Goal: Task Accomplishment & Management: Use online tool/utility

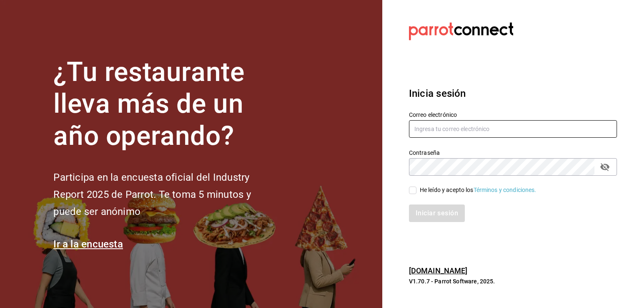
click at [424, 132] on input "text" at bounding box center [513, 129] width 208 height 18
click at [421, 130] on input "text" at bounding box center [513, 129] width 208 height 18
type input "sergio.cardenas@grupocosteno.com"
click at [410, 189] on input "He leído y acepto los Términos y condiciones." at bounding box center [413, 190] width 8 height 8
checkbox input "true"
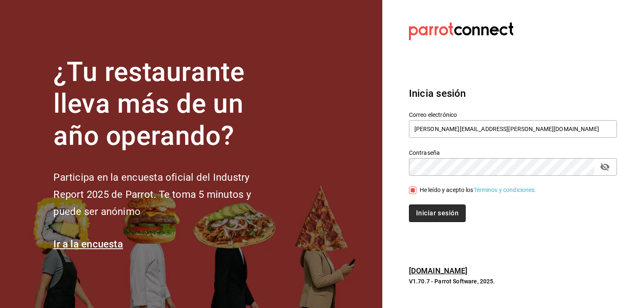
click at [433, 209] on button "Iniciar sesión" at bounding box center [437, 213] width 57 height 18
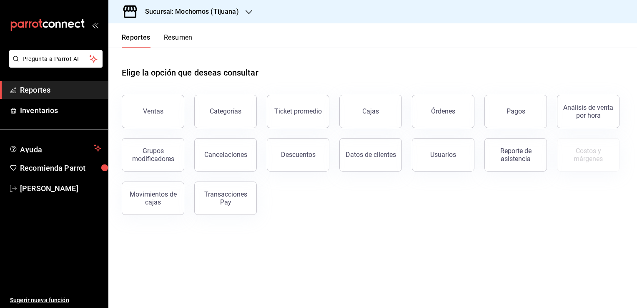
click at [242, 13] on div "Sucursal: Mochomos (Tijuana)" at bounding box center [185, 11] width 141 height 23
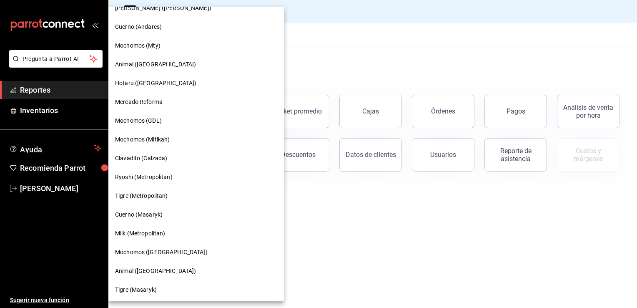
scroll to position [463, 0]
click at [170, 249] on span "Mochomos ([GEOGRAPHIC_DATA])" at bounding box center [161, 251] width 93 height 9
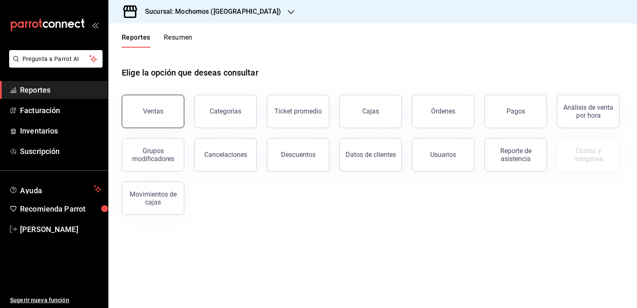
click at [176, 109] on button "Ventas" at bounding box center [153, 111] width 63 height 33
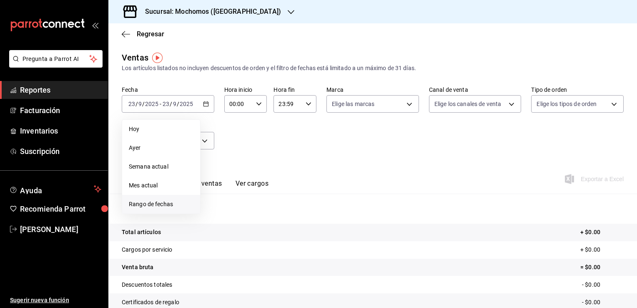
click at [146, 200] on span "Rango de fechas" at bounding box center [161, 204] width 65 height 9
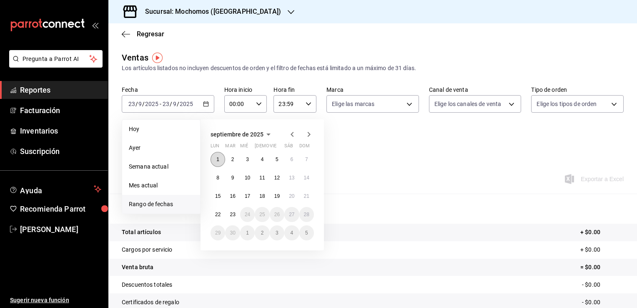
click at [221, 157] on button "1" at bounding box center [218, 159] width 15 height 15
click at [232, 213] on abbr "23" at bounding box center [232, 214] width 5 height 6
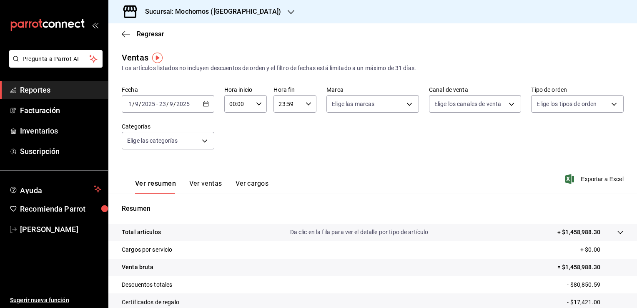
click at [561, 93] on div "Elige los tipos de orden" at bounding box center [577, 102] width 93 height 21
click at [263, 105] on div "00:00 Hora inicio" at bounding box center [245, 104] width 43 height 18
click at [232, 143] on span "05" at bounding box center [234, 141] width 8 height 7
type input "05:00"
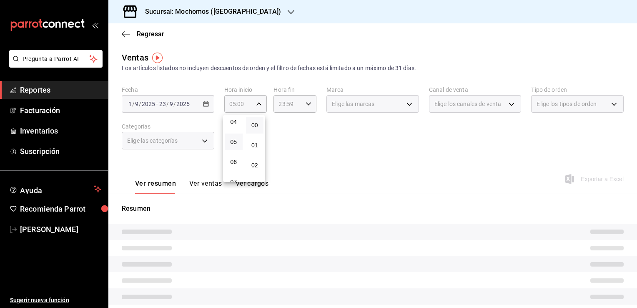
click at [255, 119] on button "00" at bounding box center [255, 125] width 18 height 17
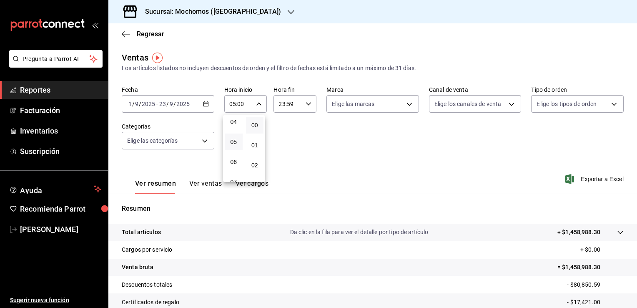
click at [289, 102] on div at bounding box center [318, 154] width 637 height 308
click at [309, 105] on icon "button" at bounding box center [309, 104] width 6 height 6
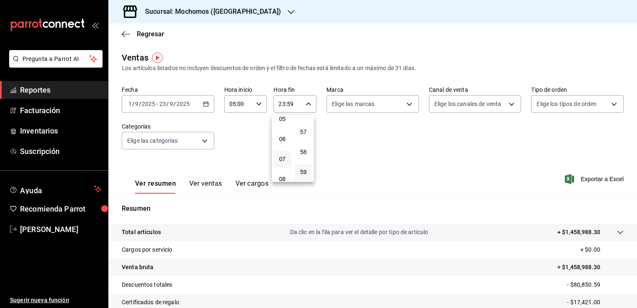
scroll to position [88, 0]
click at [282, 119] on span "04" at bounding box center [283, 117] width 8 height 7
type input "04:59"
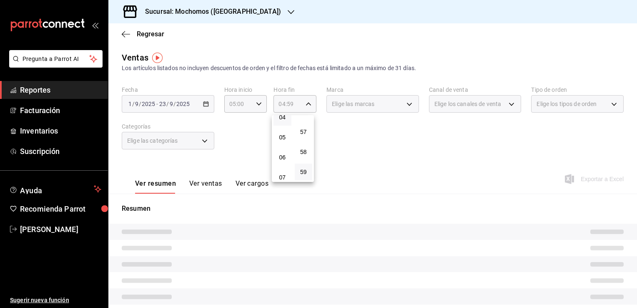
click at [355, 131] on div at bounding box center [318, 154] width 637 height 308
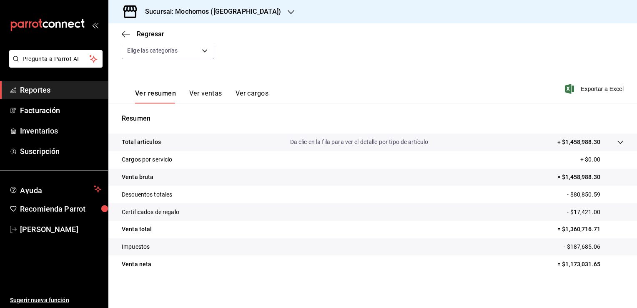
scroll to position [92, 0]
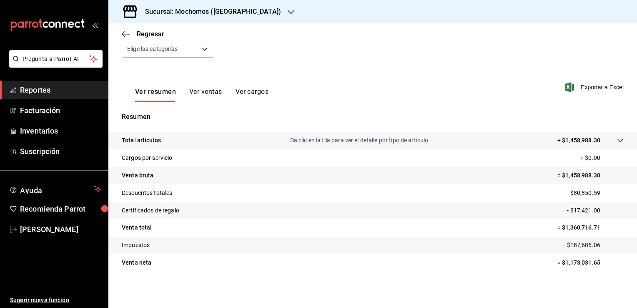
click at [547, 258] on tr "Venta neta = $1,173,031.65" at bounding box center [372, 263] width 529 height 18
drag, startPoint x: 559, startPoint y: 227, endPoint x: 599, endPoint y: 227, distance: 40.0
click at [599, 227] on p "= $1,360,716.71" at bounding box center [591, 227] width 66 height 9
copy p "1,360,716.71"
click at [119, 31] on div "Regresar" at bounding box center [372, 33] width 529 height 21
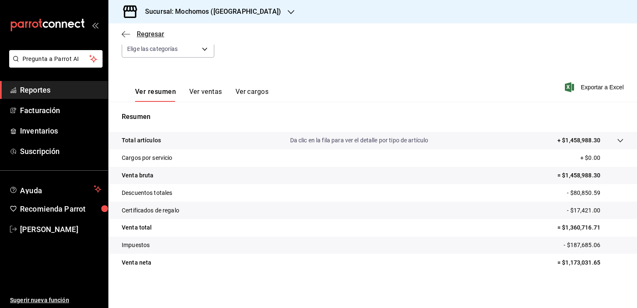
click at [125, 30] on icon "button" at bounding box center [126, 34] width 8 height 8
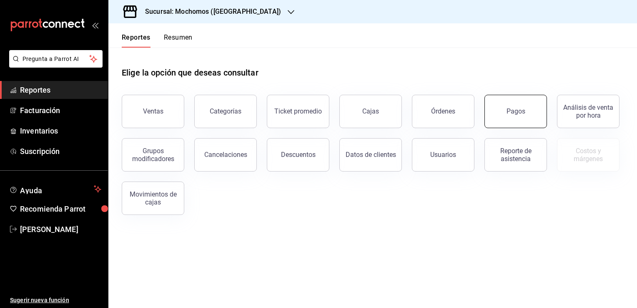
click at [514, 116] on button "Pagos" at bounding box center [516, 111] width 63 height 33
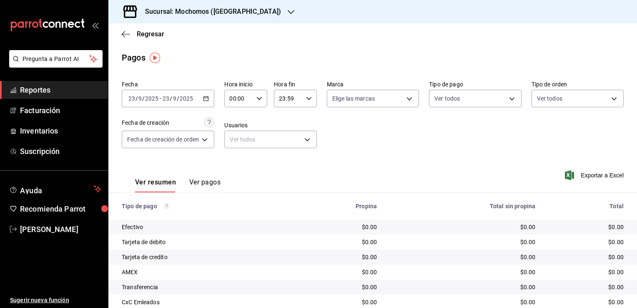
click at [206, 101] on \(Stroke\) "button" at bounding box center [206, 98] width 5 height 5
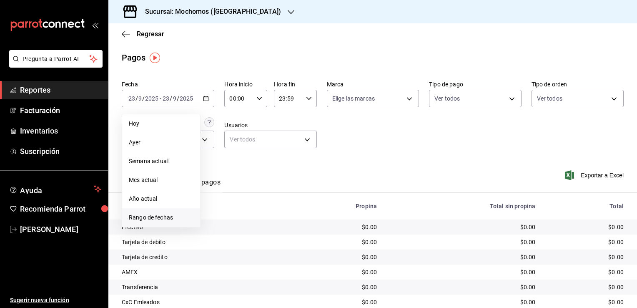
click at [135, 214] on span "Rango de fechas" at bounding box center [161, 217] width 65 height 9
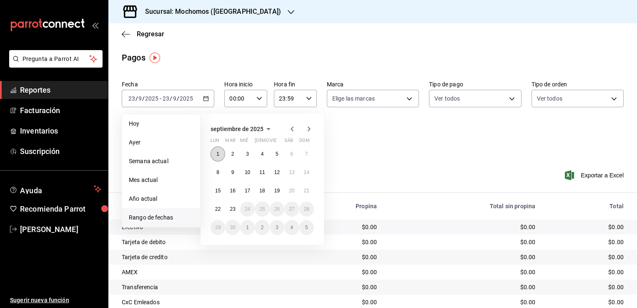
click at [219, 157] on button "1" at bounding box center [218, 153] width 15 height 15
click at [233, 205] on button "23" at bounding box center [232, 208] width 15 height 15
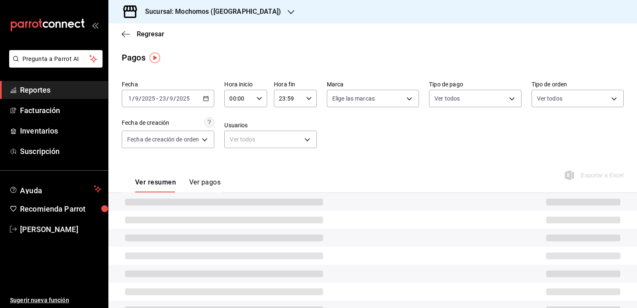
click at [262, 99] on icon "button" at bounding box center [260, 99] width 6 height 6
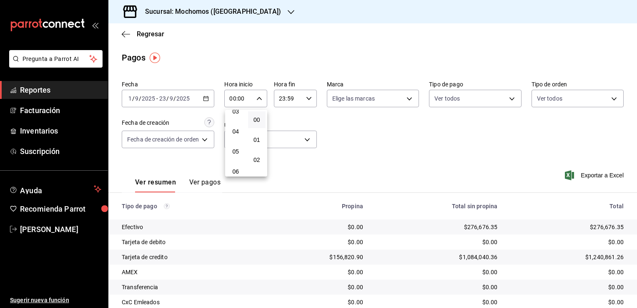
scroll to position [83, 0]
click at [236, 142] on button "05" at bounding box center [236, 136] width 18 height 17
type input "05:00"
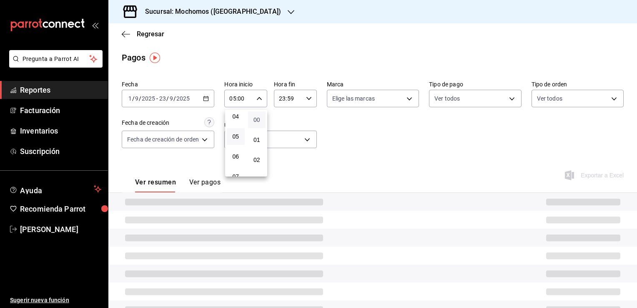
click at [257, 121] on span "00" at bounding box center [257, 119] width 8 height 7
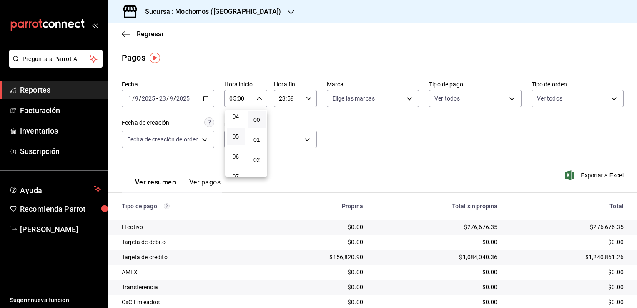
click at [301, 101] on div at bounding box center [318, 154] width 637 height 308
click at [312, 98] on div "23:59 Hora fin" at bounding box center [295, 99] width 43 height 18
click at [284, 113] on span "04" at bounding box center [285, 111] width 8 height 7
type input "04:59"
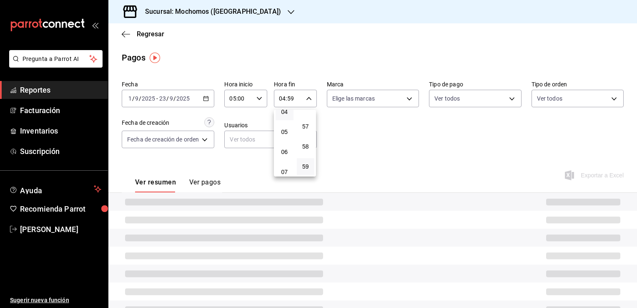
click at [367, 129] on div at bounding box center [318, 154] width 637 height 308
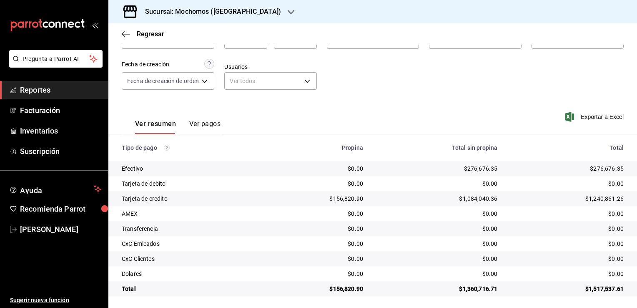
scroll to position [60, 0]
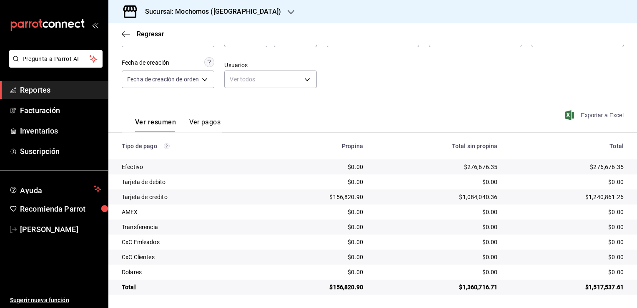
click at [581, 113] on span "Exportar a Excel" at bounding box center [595, 115] width 57 height 10
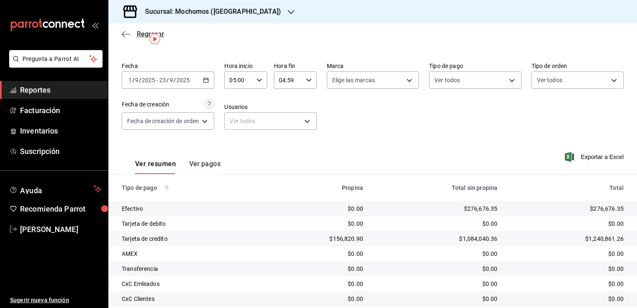
click at [127, 37] on icon "button" at bounding box center [126, 34] width 8 height 8
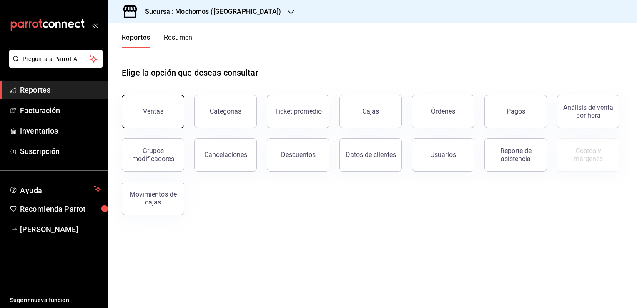
click at [152, 104] on button "Ventas" at bounding box center [153, 111] width 63 height 33
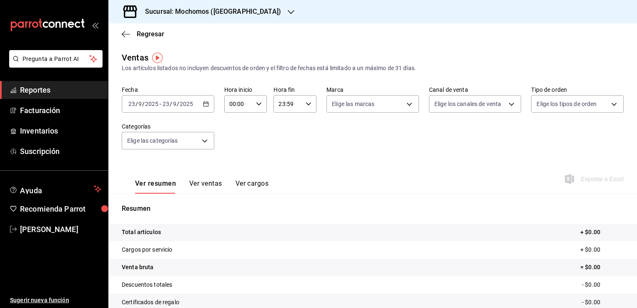
click at [206, 109] on div "[DATE] [DATE] - [DATE] [DATE]" at bounding box center [168, 104] width 93 height 18
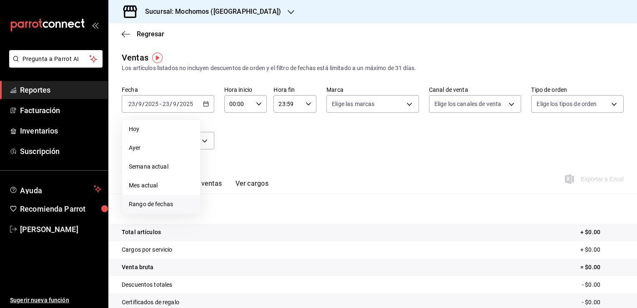
click at [147, 201] on span "Rango de fechas" at bounding box center [161, 204] width 65 height 9
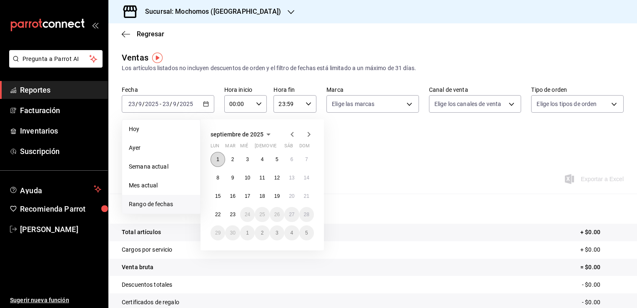
click at [224, 163] on button "1" at bounding box center [218, 159] width 15 height 15
click at [232, 209] on button "23" at bounding box center [232, 214] width 15 height 15
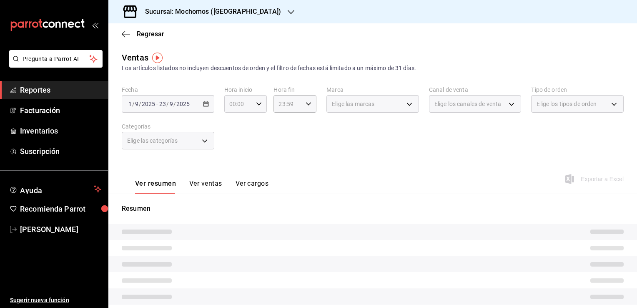
click at [258, 108] on div "00:00 Hora inicio" at bounding box center [245, 104] width 43 height 18
click at [236, 138] on button "05" at bounding box center [234, 141] width 18 height 17
type input "05:00"
click at [254, 122] on span "00" at bounding box center [255, 125] width 8 height 7
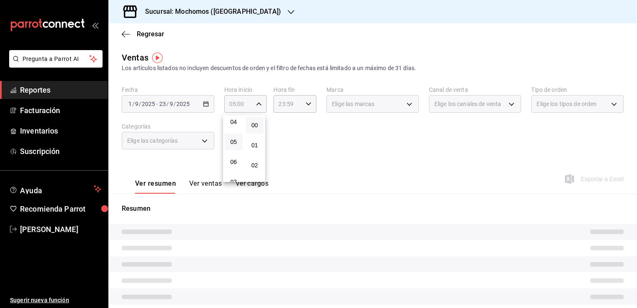
click at [324, 133] on div at bounding box center [318, 154] width 637 height 308
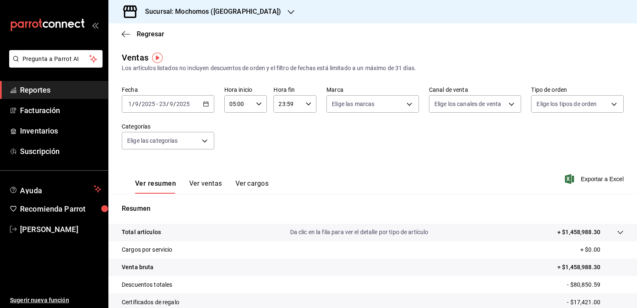
click at [306, 102] on icon "button" at bounding box center [309, 104] width 6 height 6
click at [280, 158] on span "04" at bounding box center [283, 159] width 8 height 7
type input "04:59"
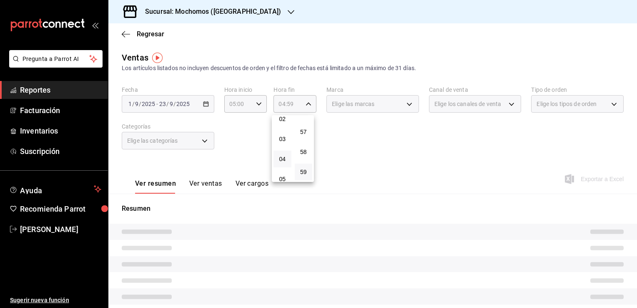
scroll to position [1154, 0]
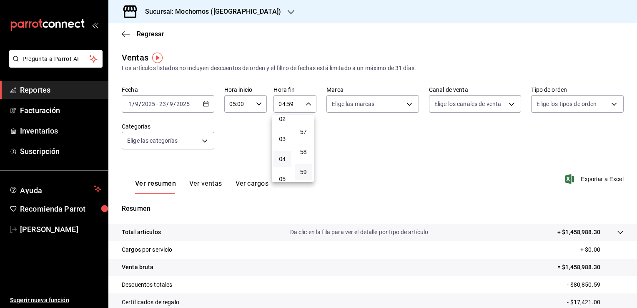
click at [310, 173] on button "59" at bounding box center [304, 171] width 18 height 17
click at [380, 183] on div at bounding box center [318, 154] width 637 height 308
click at [122, 33] on icon "button" at bounding box center [126, 34] width 8 height 8
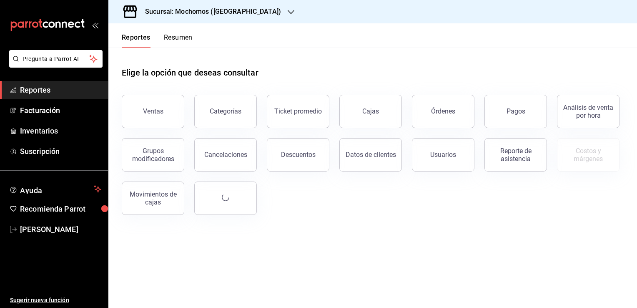
click at [486, 112] on div "Pagos" at bounding box center [511, 106] width 73 height 43
click at [525, 128] on div "Reporte de asistencia" at bounding box center [511, 149] width 73 height 43
click at [524, 116] on button "Pagos" at bounding box center [516, 111] width 63 height 33
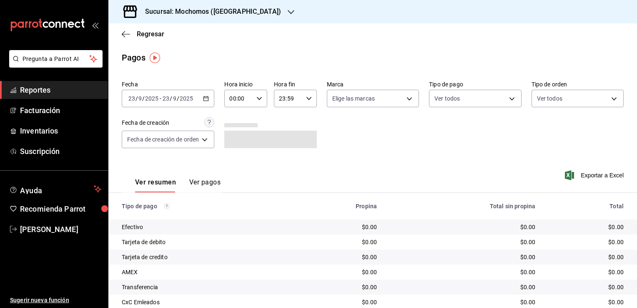
click at [204, 97] on icon "button" at bounding box center [206, 99] width 6 height 6
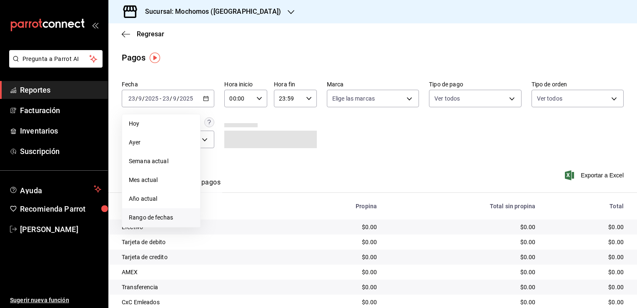
click at [144, 216] on span "Rango de fechas" at bounding box center [161, 217] width 65 height 9
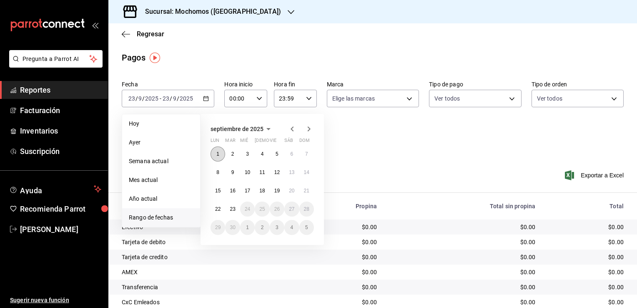
click at [219, 155] on button "1" at bounding box center [218, 153] width 15 height 15
click at [237, 211] on button "23" at bounding box center [232, 208] width 15 height 15
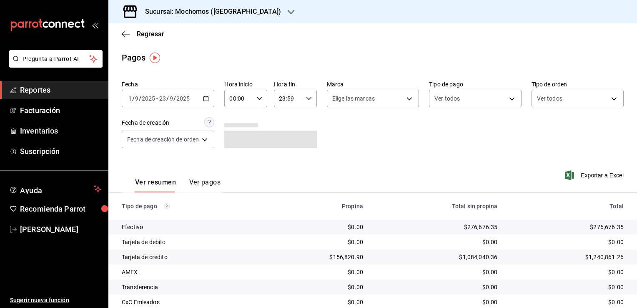
click at [262, 98] on div "00:00 Hora inicio" at bounding box center [245, 99] width 43 height 18
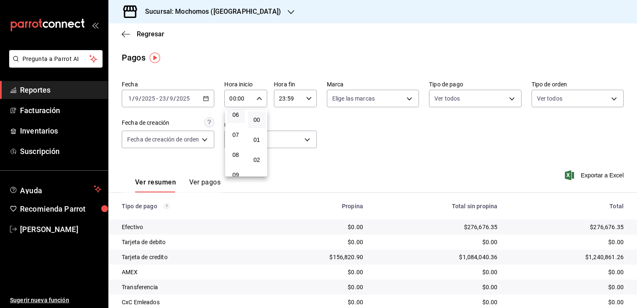
scroll to position [83, 0]
click at [237, 135] on span "05" at bounding box center [236, 136] width 8 height 7
type input "05:00"
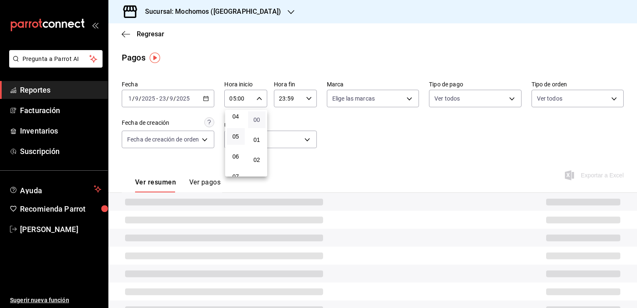
click at [259, 117] on span "00" at bounding box center [257, 119] width 8 height 7
click at [286, 116] on div at bounding box center [318, 154] width 637 height 308
click at [312, 93] on div "23:59 Hora fin" at bounding box center [295, 99] width 43 height 18
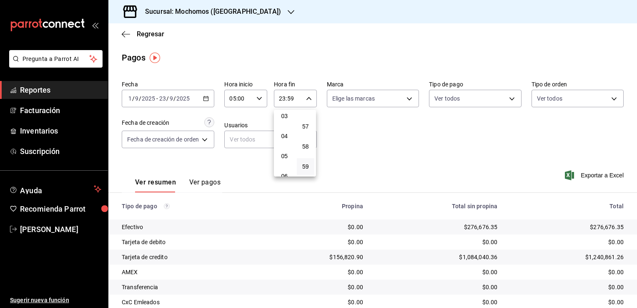
scroll to position [46, 0]
click at [288, 155] on span "04" at bounding box center [285, 153] width 8 height 7
type input "04:59"
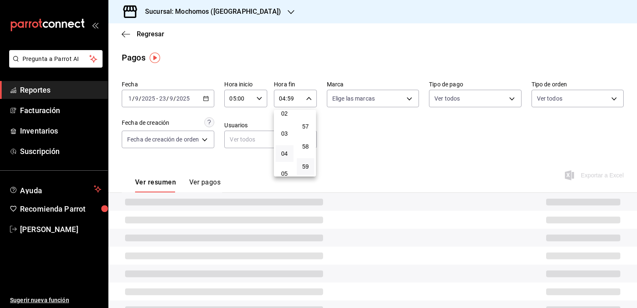
click at [347, 159] on div at bounding box center [318, 154] width 637 height 308
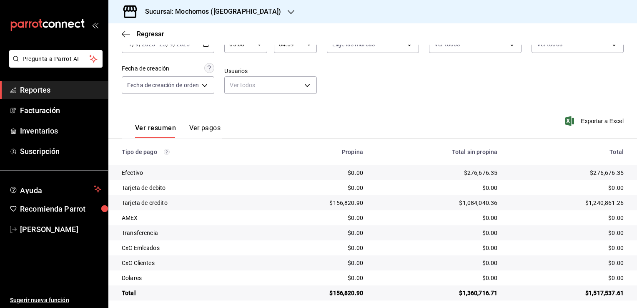
scroll to position [60, 0]
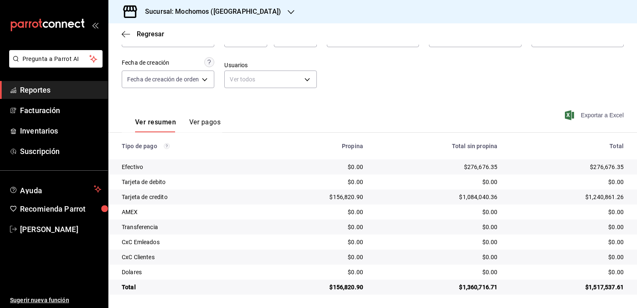
click at [598, 111] on span "Exportar a Excel" at bounding box center [595, 115] width 57 height 10
drag, startPoint x: 459, startPoint y: 286, endPoint x: 478, endPoint y: 291, distance: 19.4
click at [478, 291] on td "$1,360,716.71" at bounding box center [437, 286] width 134 height 15
drag, startPoint x: 478, startPoint y: 291, endPoint x: 486, endPoint y: 289, distance: 9.0
click at [488, 288] on div "$1,360,716.71" at bounding box center [437, 287] width 121 height 8
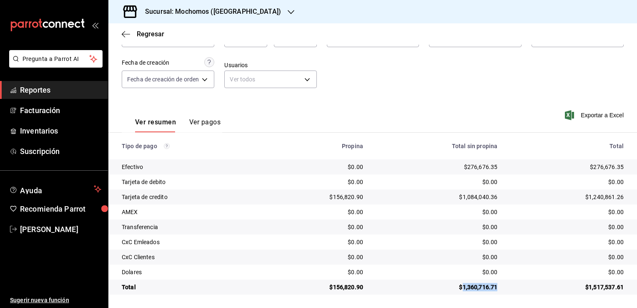
drag, startPoint x: 458, startPoint y: 288, endPoint x: 492, endPoint y: 291, distance: 34.3
click at [492, 291] on td "$1,360,716.71" at bounding box center [437, 286] width 134 height 15
copy div "1,360,716.71"
click at [607, 116] on span "Exportar a Excel" at bounding box center [595, 115] width 57 height 10
